Goal: Transaction & Acquisition: Download file/media

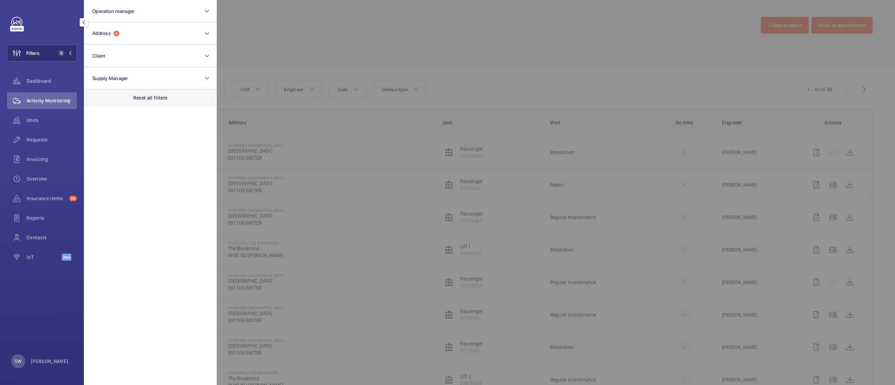
click at [149, 98] on p "Reset all filters" at bounding box center [150, 97] width 35 height 7
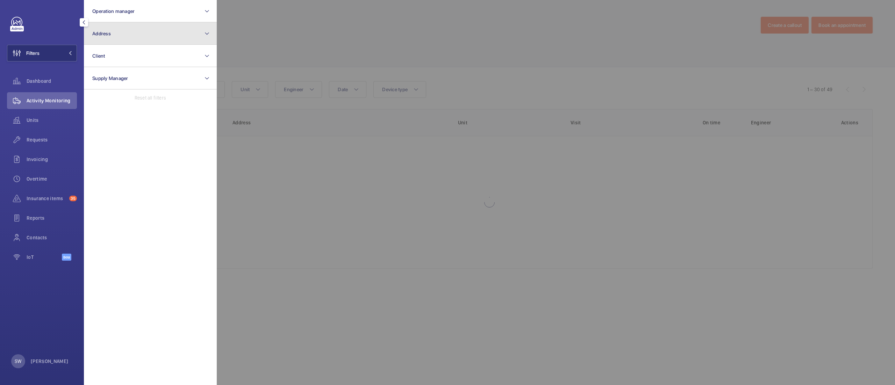
click at [111, 37] on button "Address" at bounding box center [150, 33] width 133 height 22
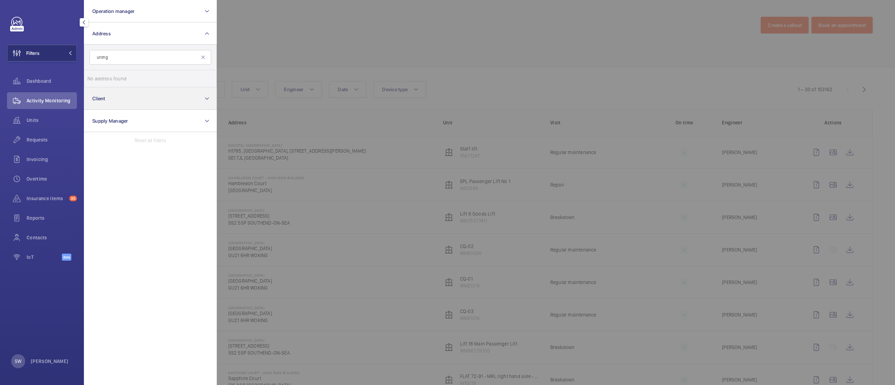
type input "urong"
click at [123, 93] on button "Client" at bounding box center [150, 98] width 133 height 22
type input "urong"
type input "iron"
click at [127, 101] on span "CBRE GWS UK- Landmark [GEOGRAPHIC_DATA]" at bounding box center [151, 101] width 96 height 7
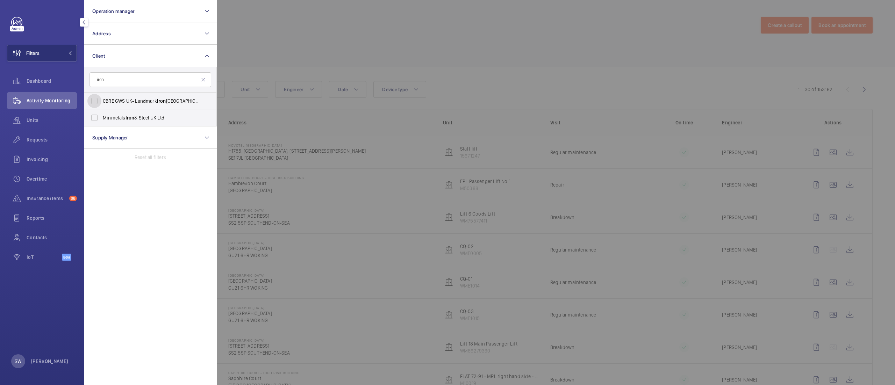
click at [101, 101] on input "CBRE GWS UK- Landmark [GEOGRAPHIC_DATA]" at bounding box center [94, 101] width 14 height 14
checkbox input "true"
click at [435, 73] on div at bounding box center [664, 192] width 895 height 385
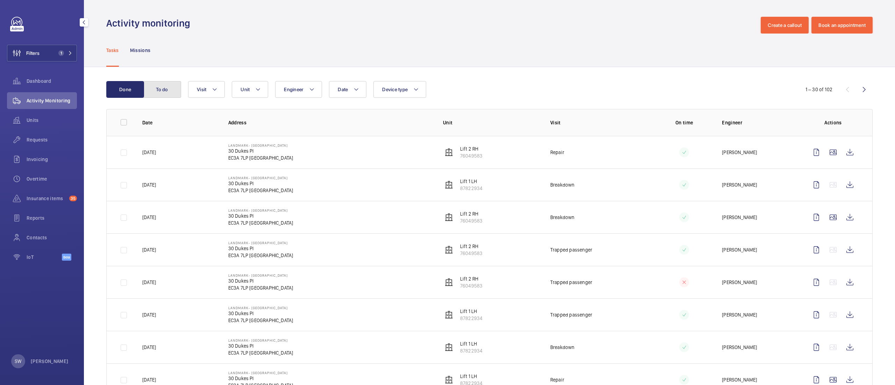
click at [157, 90] on button "To do" at bounding box center [162, 89] width 38 height 17
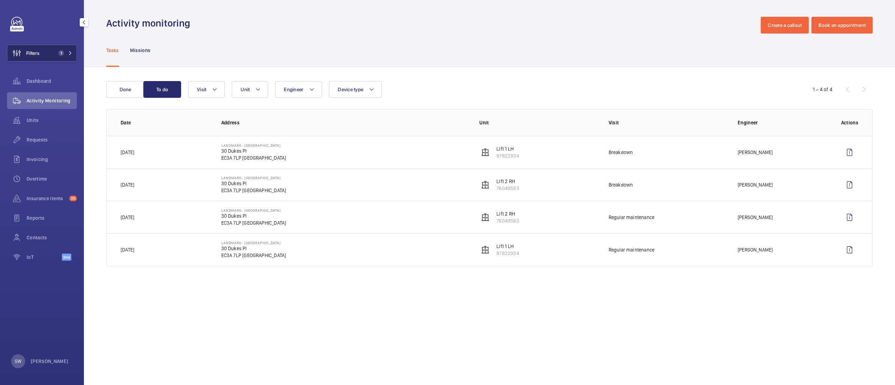
click at [40, 55] on button "Filters 1" at bounding box center [42, 53] width 70 height 17
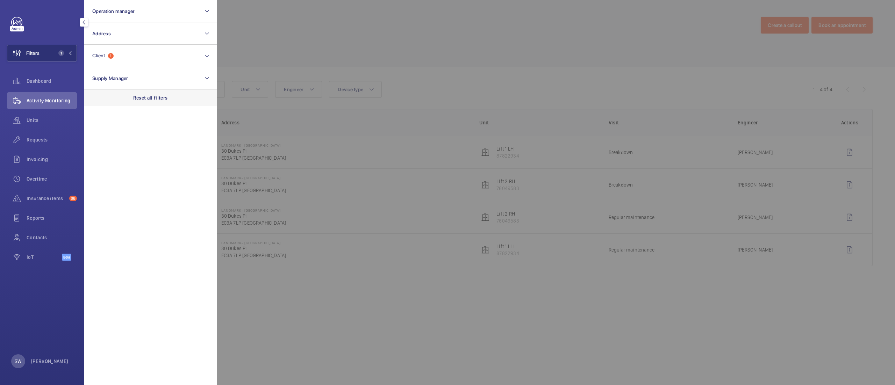
click at [156, 97] on p "Reset all filters" at bounding box center [150, 97] width 35 height 7
click at [132, 56] on button "Client" at bounding box center [150, 56] width 133 height 22
type input "sackvi"
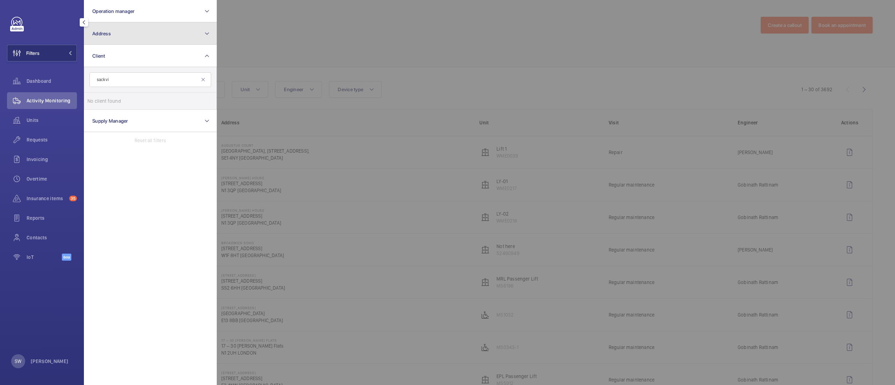
click at [125, 35] on button "Address" at bounding box center [150, 33] width 133 height 22
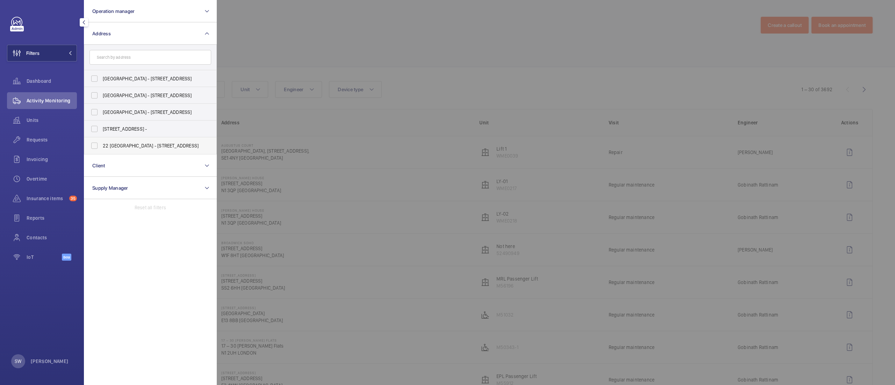
click at [159, 148] on span "22 [GEOGRAPHIC_DATA] - [STREET_ADDRESS]" at bounding box center [151, 145] width 96 height 7
click at [101, 148] on input "22 [GEOGRAPHIC_DATA] - [STREET_ADDRESS]" at bounding box center [94, 146] width 14 height 14
checkbox input "true"
click at [516, 77] on div at bounding box center [664, 192] width 895 height 385
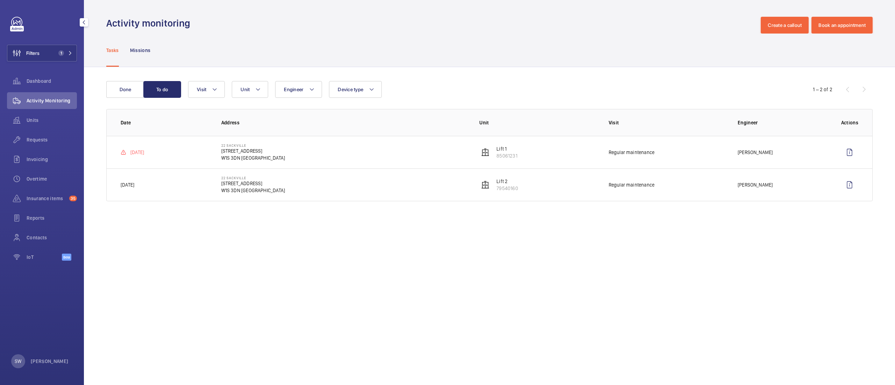
click at [122, 103] on wm-front-table "Done To do Engineer Unit Device type Visit 1 – 2 of 2 Date Address Unit Visit E…" at bounding box center [489, 141] width 767 height 120
click at [123, 95] on button "Done" at bounding box center [125, 89] width 38 height 17
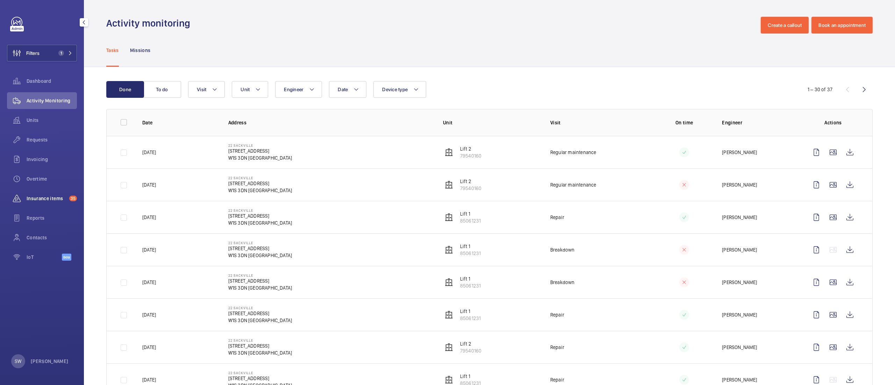
click at [43, 193] on div "Insurance items 35" at bounding box center [42, 198] width 70 height 17
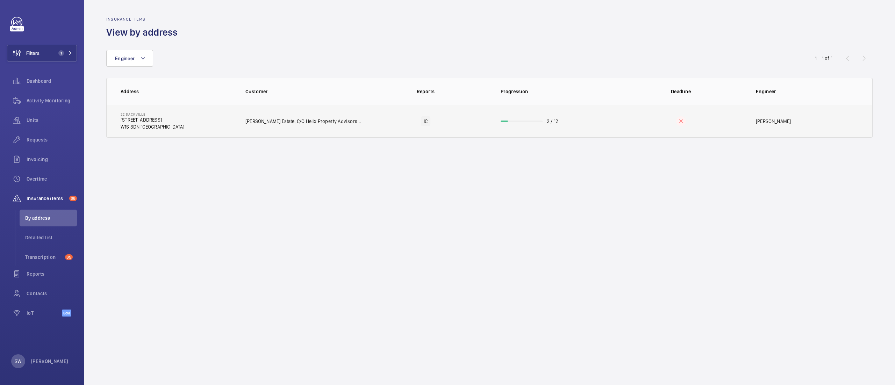
click at [513, 125] on td "2 / 12" at bounding box center [554, 121] width 128 height 33
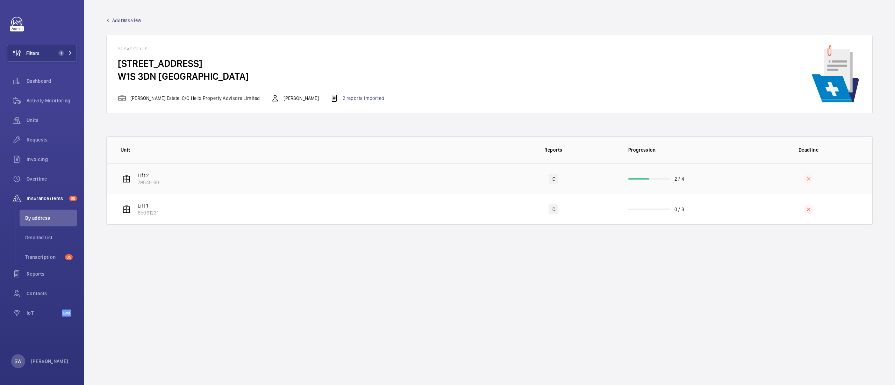
click at [501, 185] on td "IC" at bounding box center [554, 178] width 128 height 31
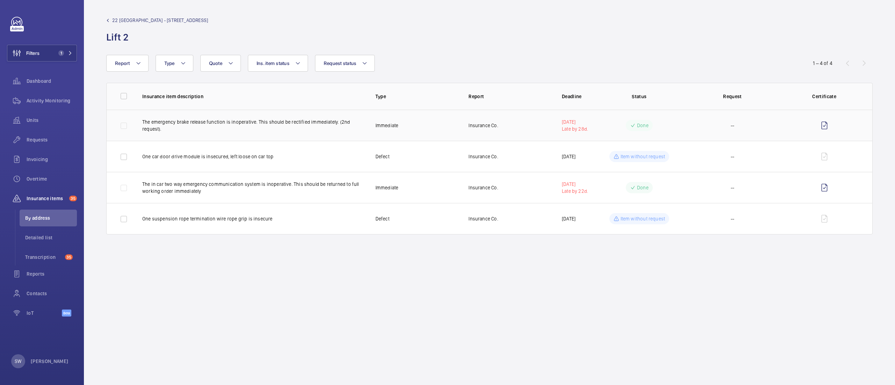
click at [256, 133] on td "The emergency brake release function is inoperative. This should be rectified i…" at bounding box center [247, 125] width 233 height 31
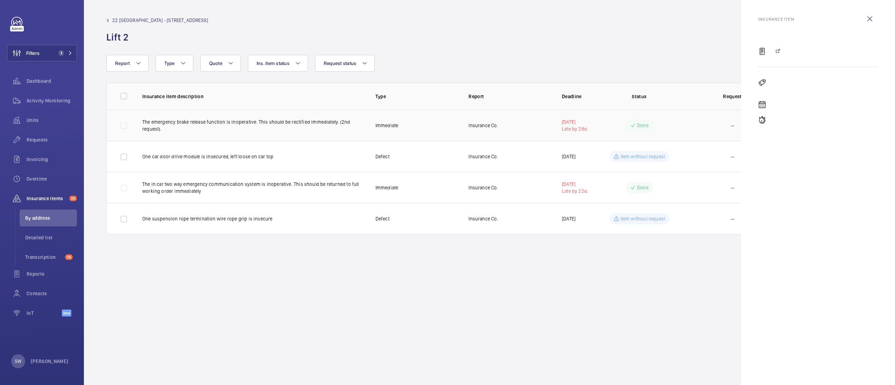
click at [347, 130] on p "The emergency brake release function is inoperative. This should be rectified i…" at bounding box center [253, 126] width 222 height 14
click at [869, 22] on wm-front-icon-button at bounding box center [870, 18] width 17 height 17
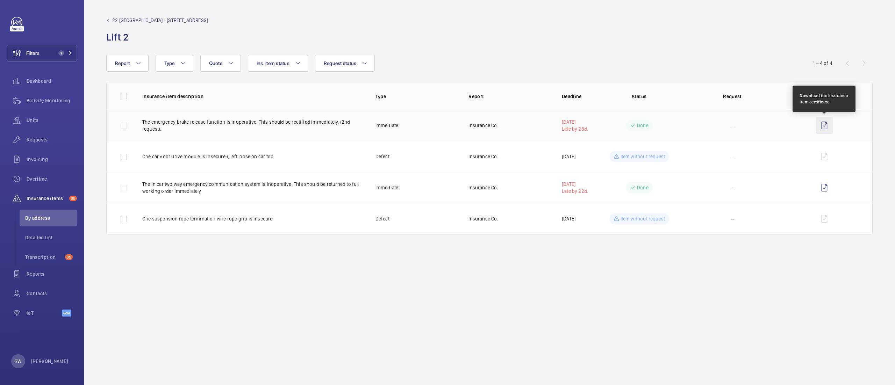
click at [827, 125] on wm-front-icon-button at bounding box center [824, 125] width 17 height 17
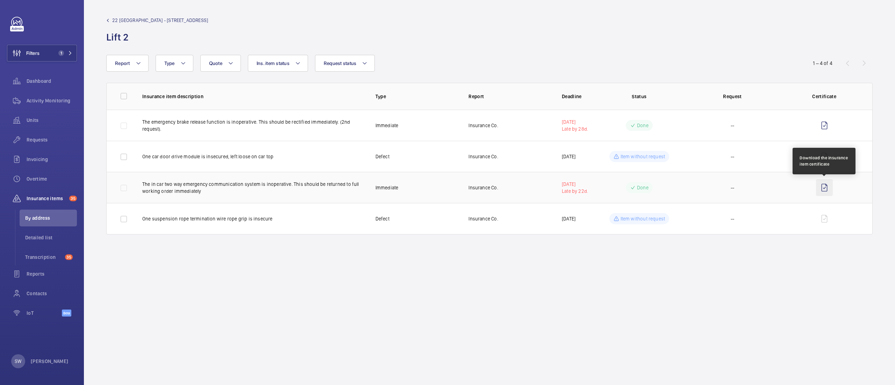
click at [827, 190] on wm-front-icon-button at bounding box center [824, 187] width 17 height 17
